Goal: Transaction & Acquisition: Purchase product/service

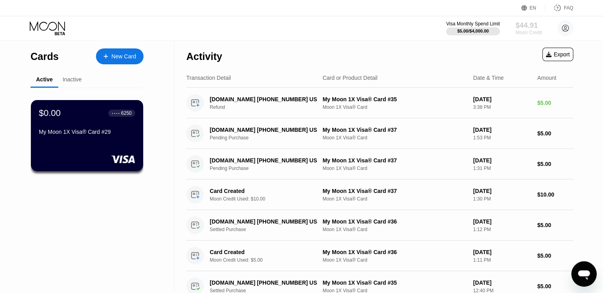
click at [531, 31] on div "Moon Credit" at bounding box center [529, 33] width 27 height 6
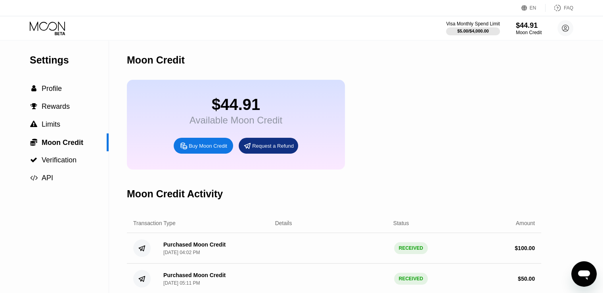
click at [218, 149] on div "Buy Moon Credit" at bounding box center [208, 145] width 38 height 7
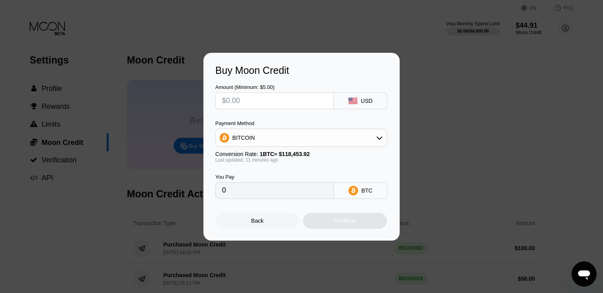
click at [271, 99] on input "text" at bounding box center [274, 101] width 105 height 16
type input "$5"
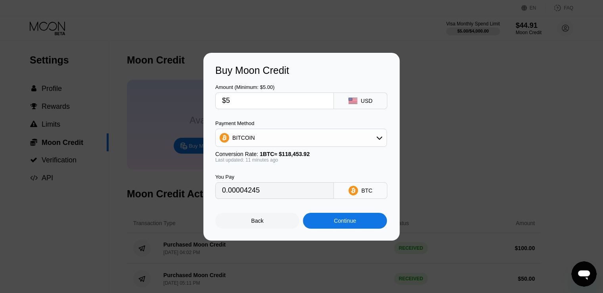
type input "0.00004245"
type input "$50"
type input "0.00042448"
type input "$50"
click at [343, 222] on div "Continue" at bounding box center [345, 220] width 22 height 6
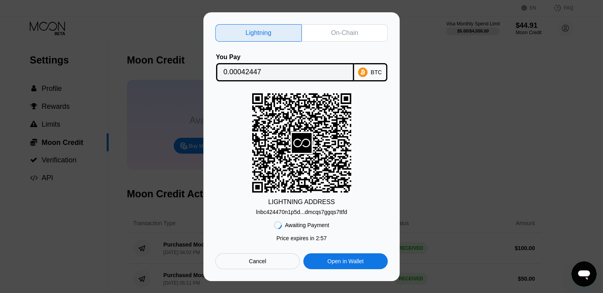
click at [305, 210] on div "lnbc424470n1p5d...dmcqs7ggqs7ttfd" at bounding box center [301, 212] width 91 height 6
click at [252, 13] on div "Lightning On-Chain You Pay 0.00042447 BTC LIGHTNING ADDRESS lnbc424470n1p5d...d…" at bounding box center [301, 146] width 196 height 268
click at [330, 34] on div "On-Chain" at bounding box center [345, 32] width 86 height 17
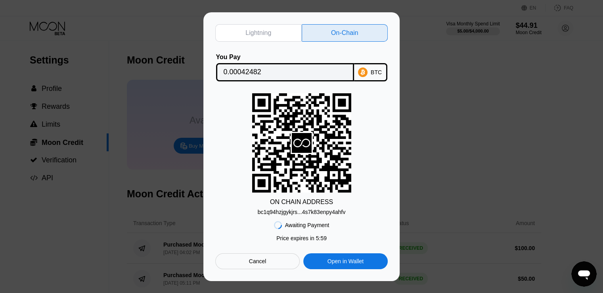
click at [306, 212] on div "bc1q94hzjgykjrs...4s7k83enpy4ahfv" at bounding box center [302, 212] width 88 height 6
click at [317, 71] on input "0.00042482" at bounding box center [285, 72] width 123 height 16
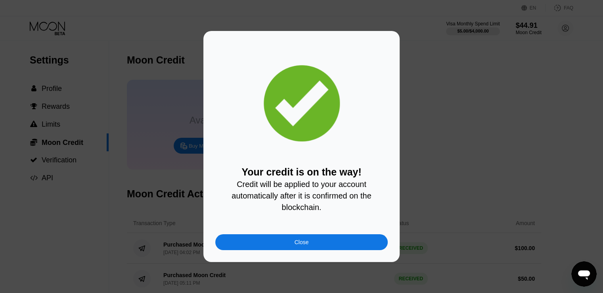
click at [299, 245] on div "Close" at bounding box center [302, 242] width 14 height 6
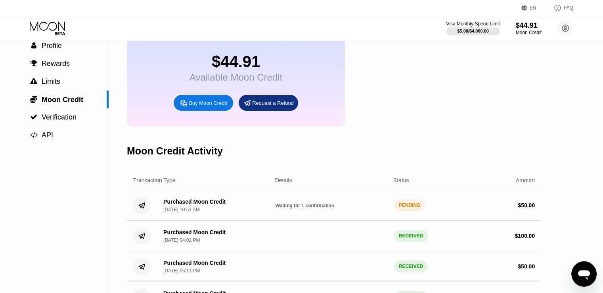
scroll to position [48, 0]
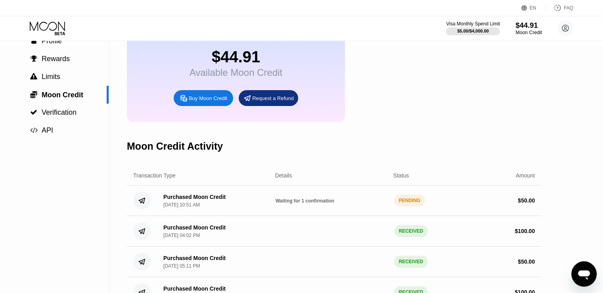
click at [526, 26] on div "$44.91" at bounding box center [529, 25] width 27 height 8
click at [535, 30] on div "Moon Credit" at bounding box center [529, 33] width 27 height 6
